Goal: Navigation & Orientation: Find specific page/section

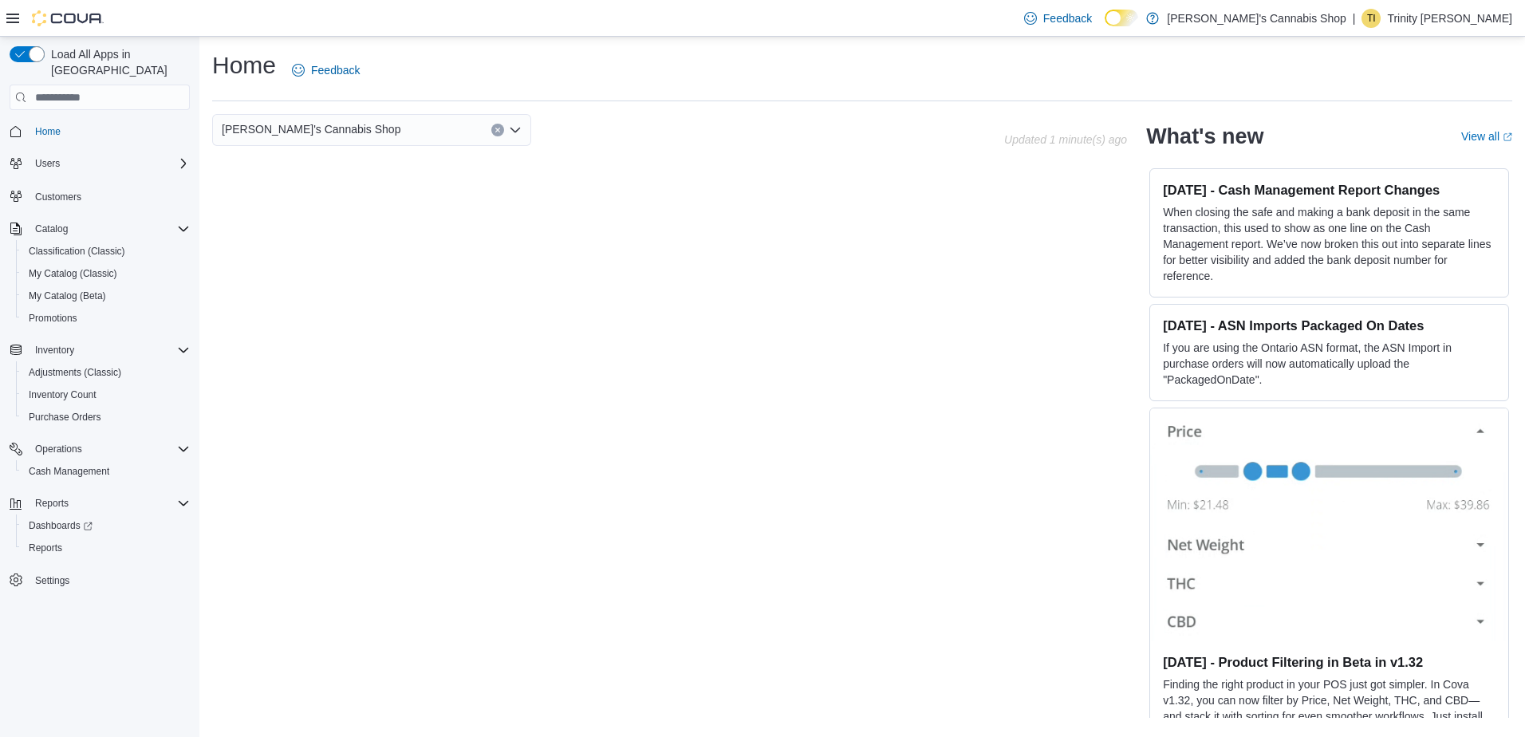
click at [1499, 18] on p "Trinity [PERSON_NAME]" at bounding box center [1449, 18] width 125 height 19
click at [1414, 159] on span "Sign Out" at bounding box center [1409, 156] width 43 height 16
